Goal: Find specific page/section: Find specific page/section

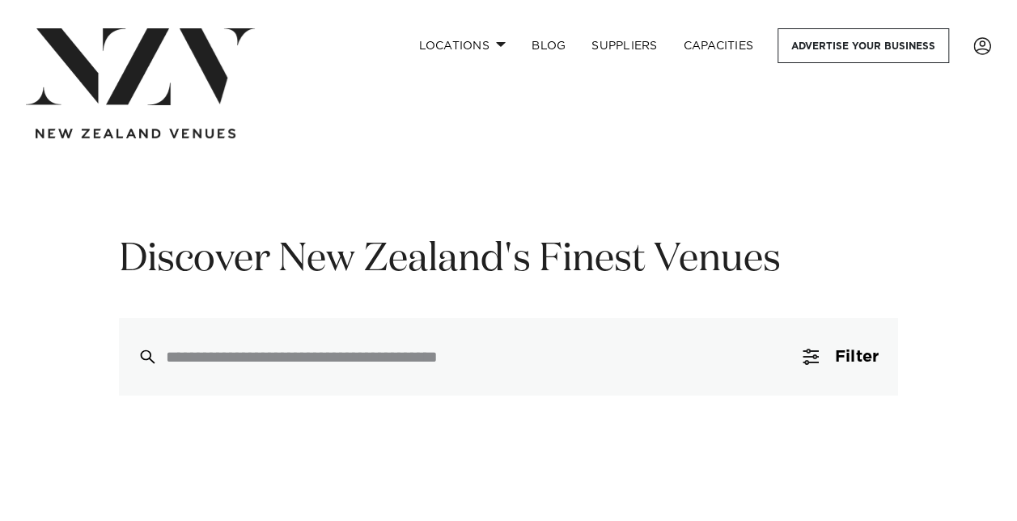
click at [298, 348] on input "search" at bounding box center [474, 357] width 617 height 18
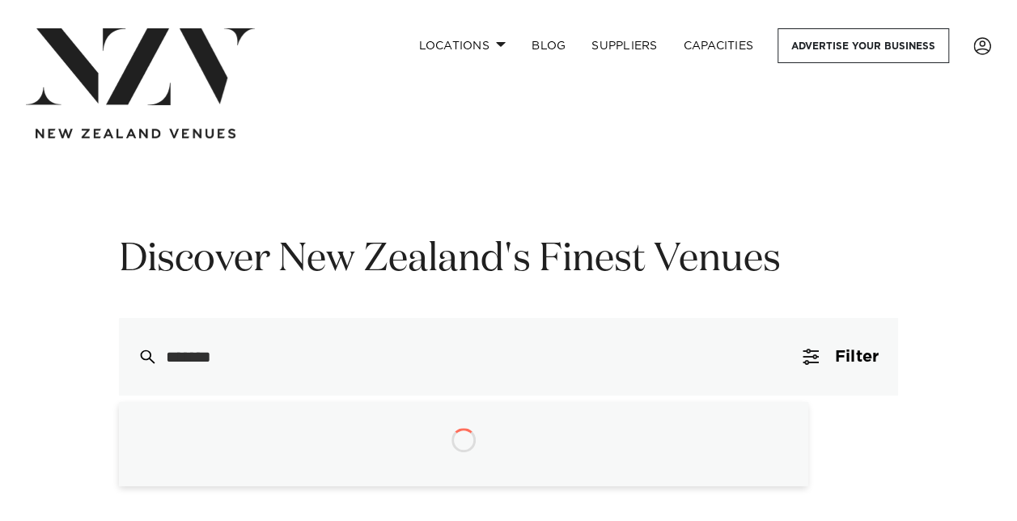
type input "********"
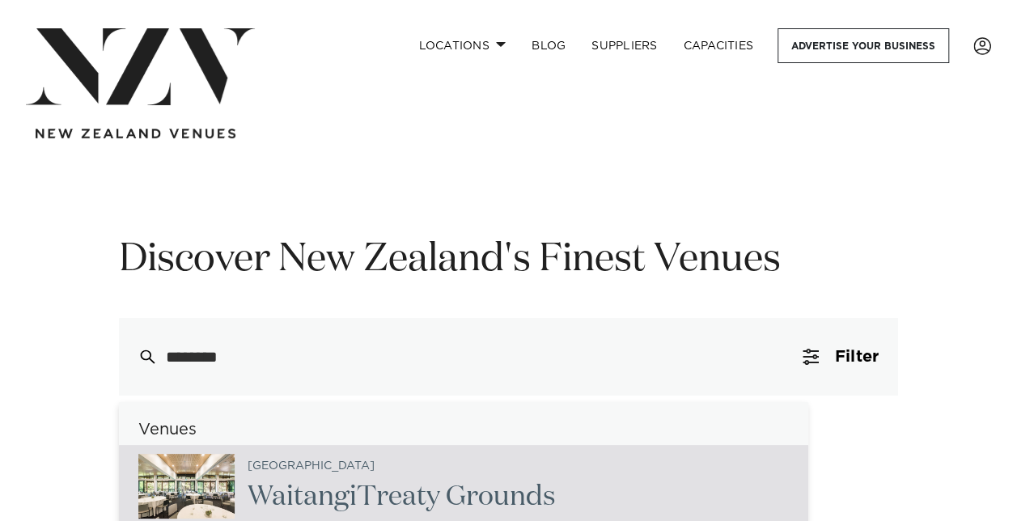
type input "**********"
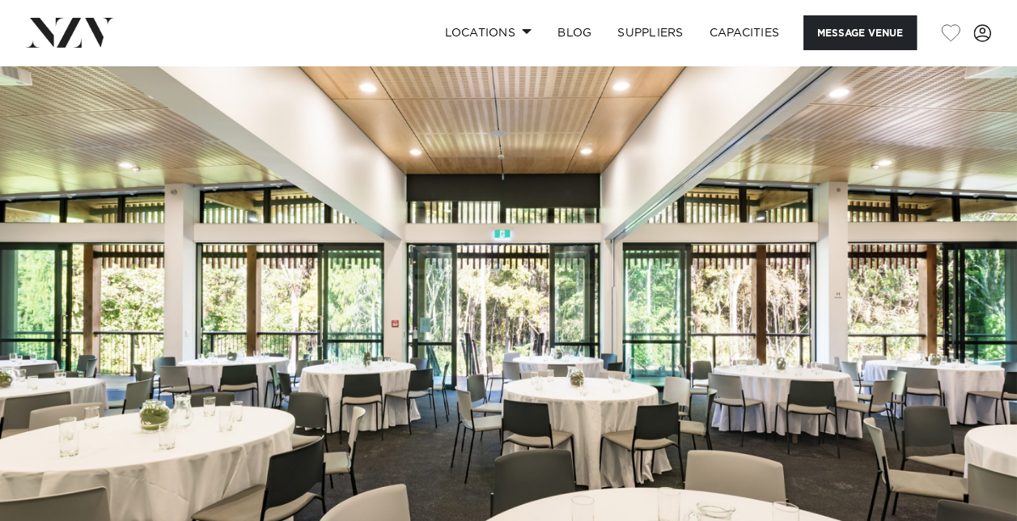
click at [890, 317] on img at bounding box center [508, 304] width 1017 height 477
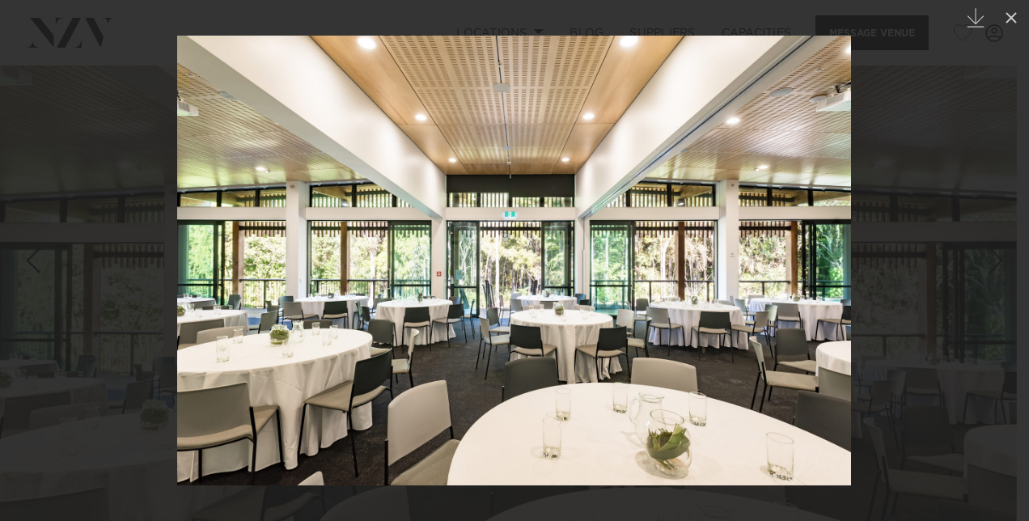
click at [1009, 20] on icon at bounding box center [1011, 17] width 11 height 11
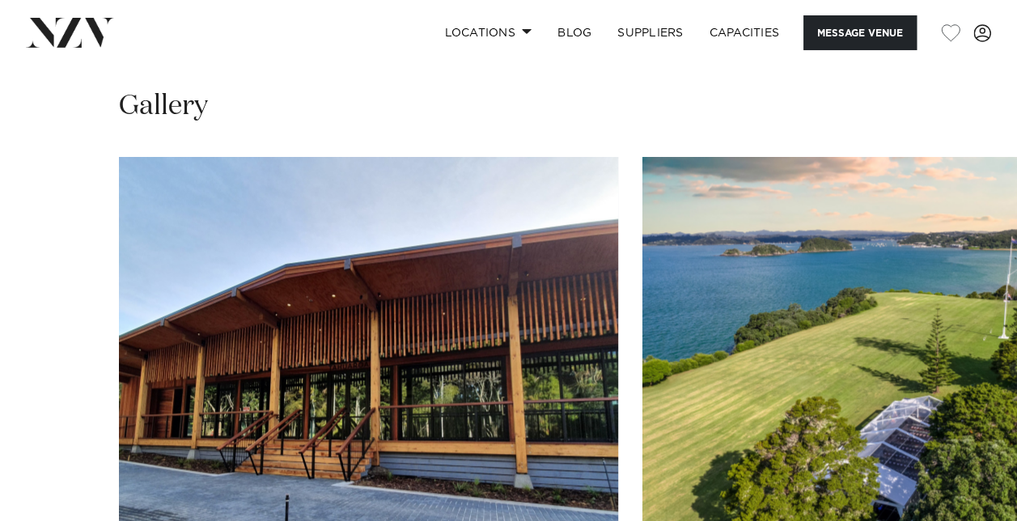
scroll to position [1279, 0]
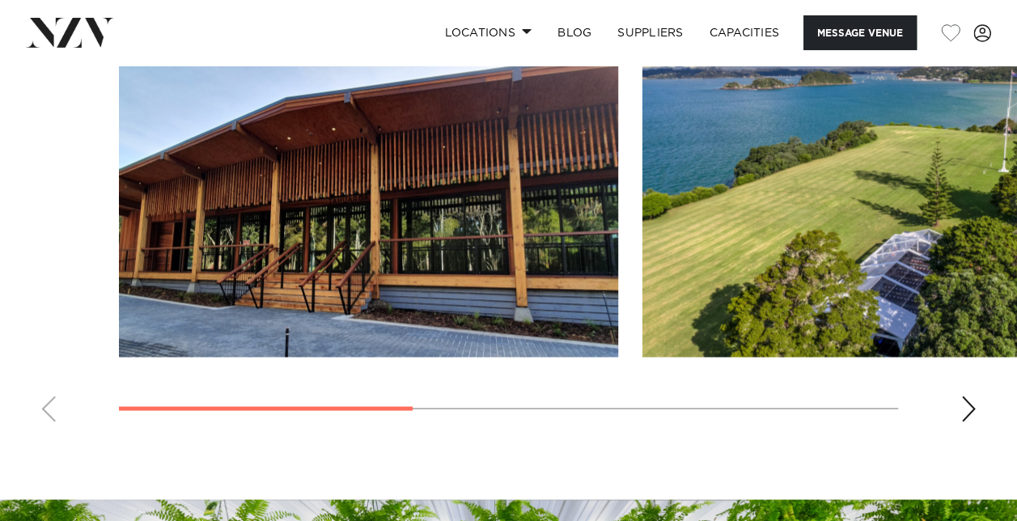
click at [966, 408] on div "Next slide" at bounding box center [969, 409] width 16 height 26
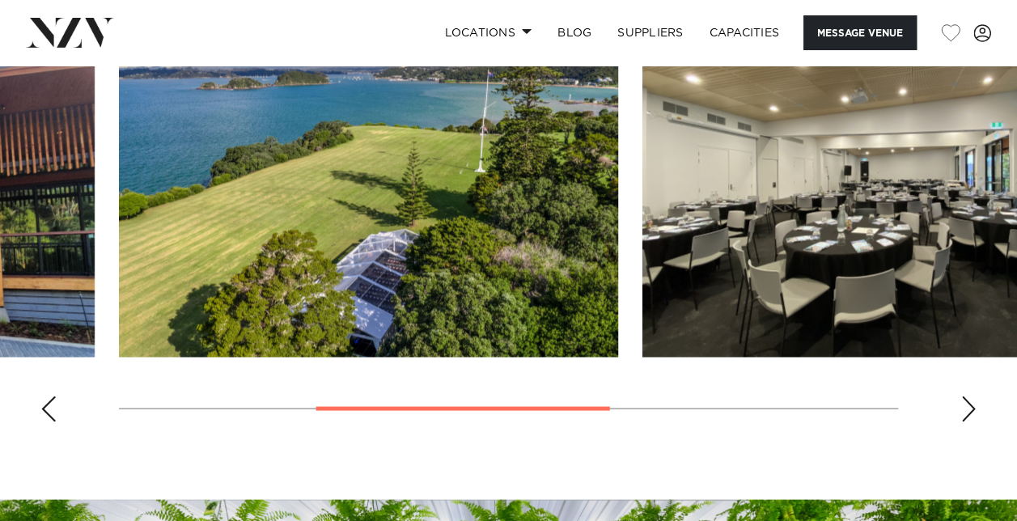
click at [966, 408] on div "Next slide" at bounding box center [969, 409] width 16 height 26
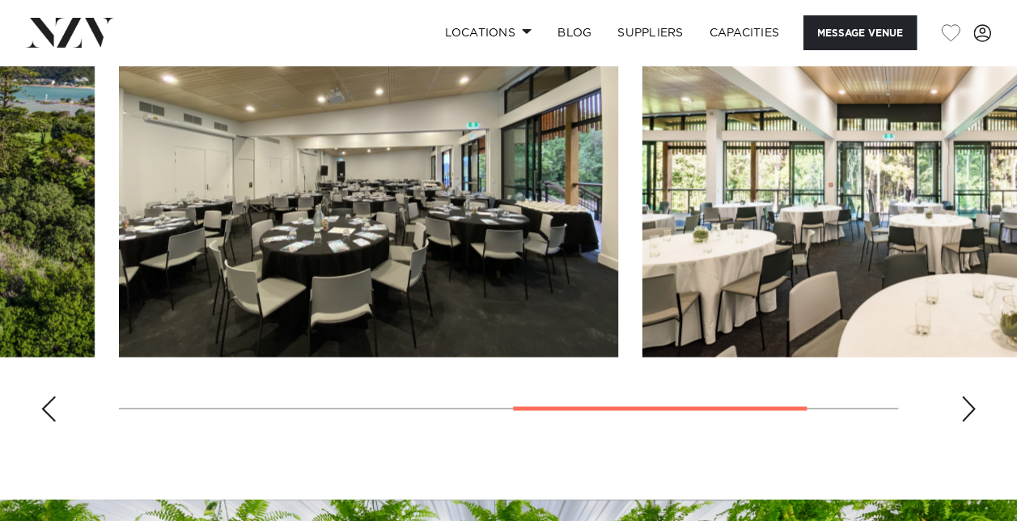
click at [966, 408] on div "Next slide" at bounding box center [969, 409] width 16 height 26
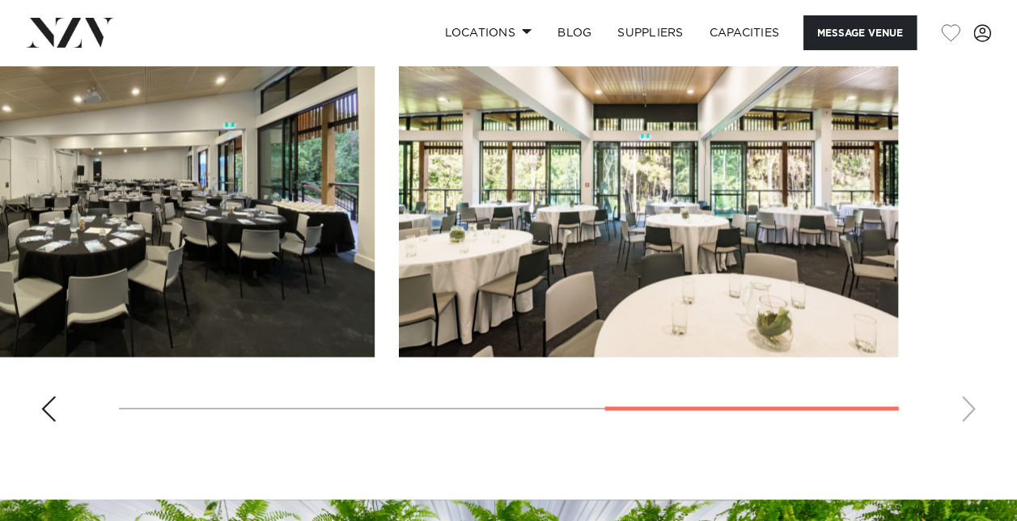
click at [966, 408] on swiper-container at bounding box center [508, 212] width 1017 height 444
click at [51, 409] on div "Previous slide" at bounding box center [48, 409] width 16 height 26
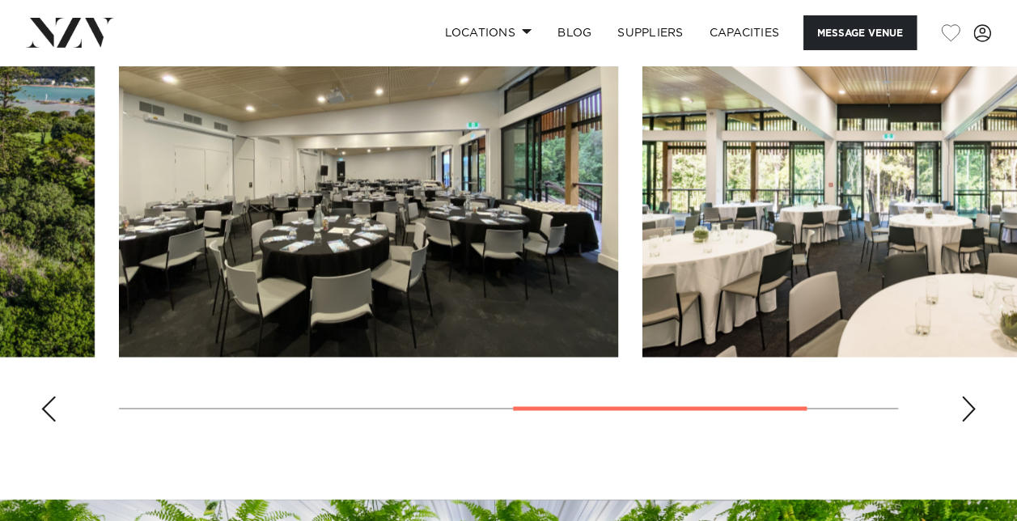
click at [51, 409] on div "Previous slide" at bounding box center [48, 409] width 16 height 26
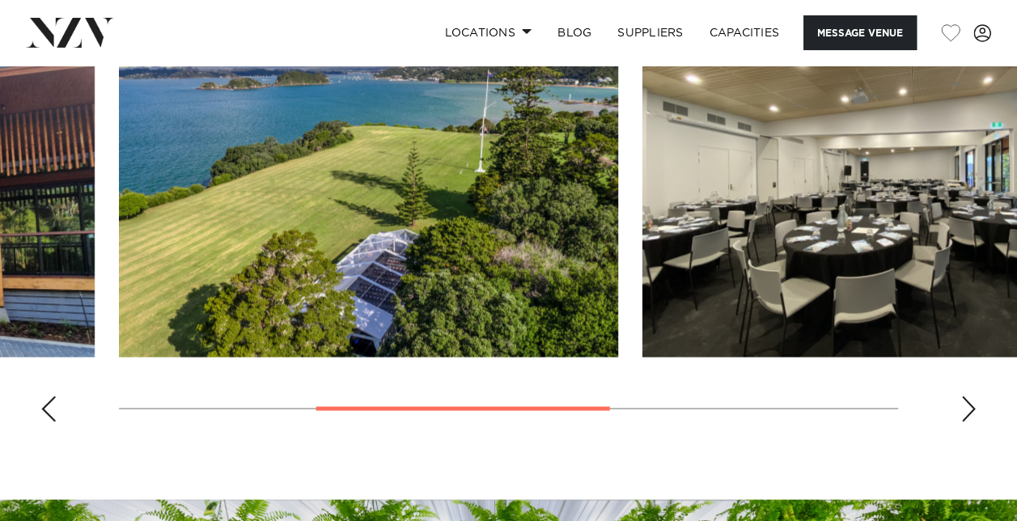
click at [51, 409] on div "Previous slide" at bounding box center [48, 409] width 16 height 26
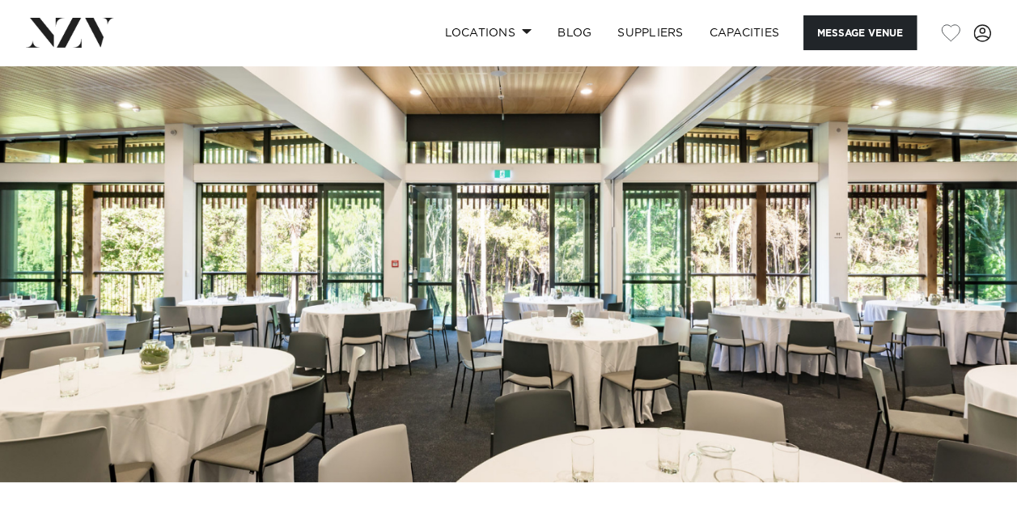
scroll to position [0, 0]
